Goal: Navigation & Orientation: Find specific page/section

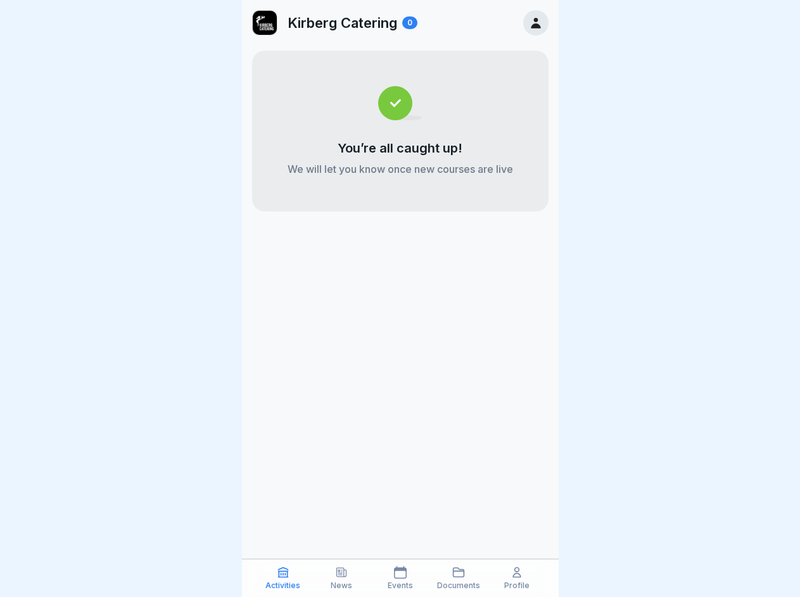
click at [283, 578] on icon at bounding box center [283, 572] width 13 height 13
click at [341, 578] on icon at bounding box center [341, 572] width 13 height 13
click at [400, 578] on icon at bounding box center [400, 572] width 13 height 13
click at [459, 578] on icon at bounding box center [458, 572] width 13 height 13
click at [517, 578] on icon at bounding box center [516, 572] width 13 height 13
